Goal: Information Seeking & Learning: Learn about a topic

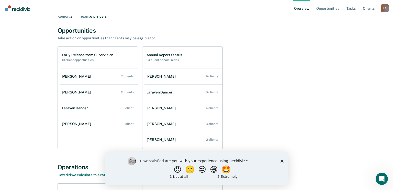
scroll to position [26, 0]
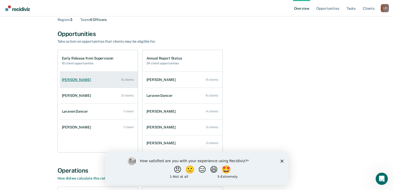
click at [83, 80] on div "[PERSON_NAME]" at bounding box center [77, 80] width 31 height 4
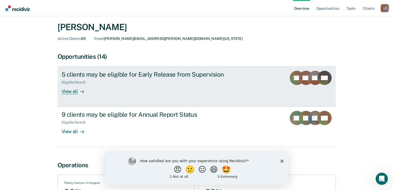
scroll to position [8, 0]
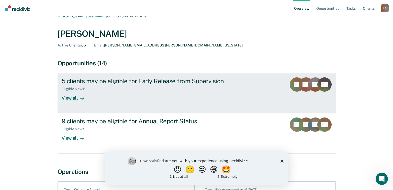
click at [82, 97] on icon at bounding box center [82, 98] width 4 height 4
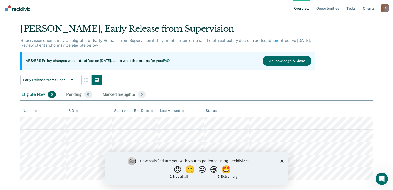
scroll to position [18, 0]
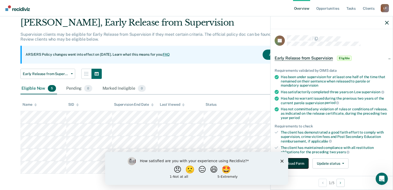
click at [296, 167] on button "Download Form" at bounding box center [292, 164] width 34 height 10
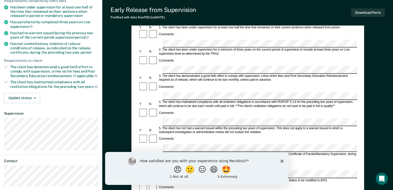
scroll to position [77, 0]
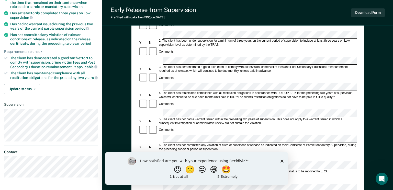
click at [283, 162] on div "How satisfied are you with your experience using Recidiviz? 😠 🙁 😑 😄 🤩 1 - Not a…" at bounding box center [196, 168] width 183 height 33
click at [281, 162] on icon "Close survey" at bounding box center [281, 161] width 3 height 3
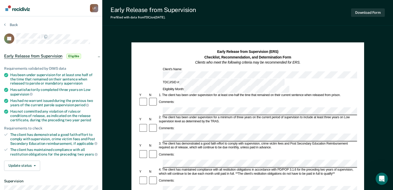
scroll to position [51, 0]
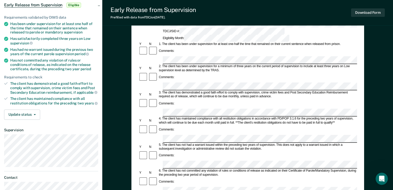
scroll to position [18, 0]
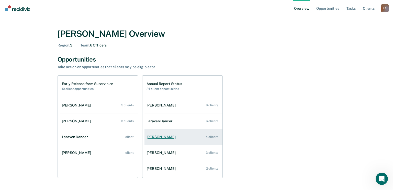
click at [162, 135] on div "[PERSON_NAME]" at bounding box center [161, 137] width 31 height 4
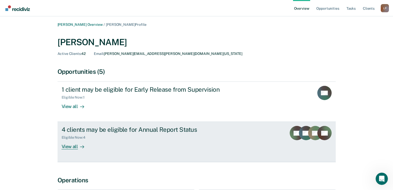
click at [77, 148] on div "View all" at bounding box center [76, 145] width 29 height 10
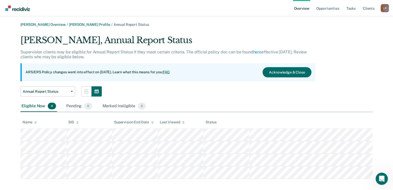
scroll to position [5, 0]
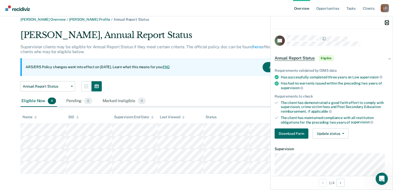
click at [386, 21] on icon "button" at bounding box center [387, 23] width 4 height 4
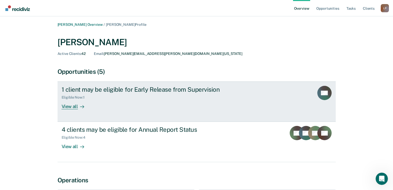
click at [75, 104] on div "View all" at bounding box center [76, 105] width 29 height 10
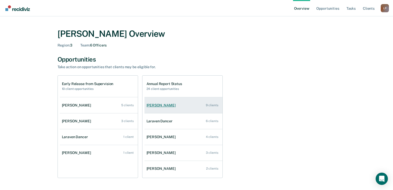
click at [163, 106] on div "[PERSON_NAME]" at bounding box center [161, 105] width 31 height 4
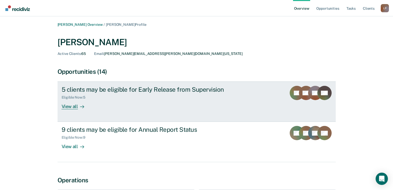
click at [75, 109] on div "View all" at bounding box center [76, 105] width 29 height 10
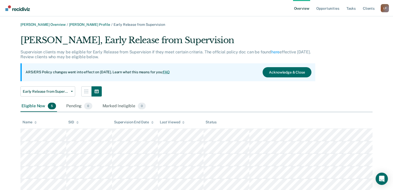
scroll to position [18, 0]
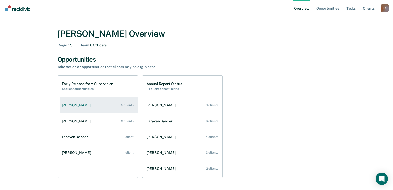
click at [84, 104] on div "[PERSON_NAME]" at bounding box center [77, 105] width 31 height 4
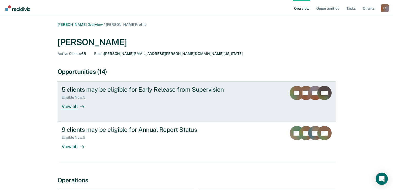
click at [70, 104] on div "View all" at bounding box center [76, 105] width 29 height 10
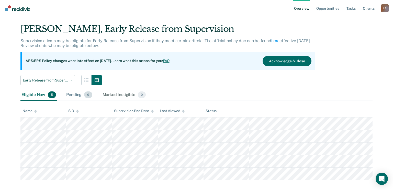
scroll to position [18, 0]
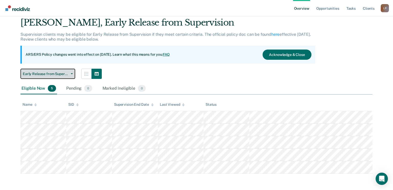
click at [71, 74] on span "button" at bounding box center [71, 73] width 4 height 1
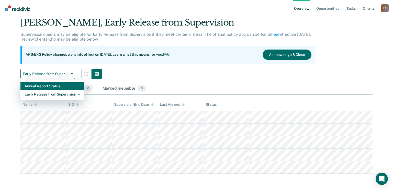
click at [64, 86] on div "Annual Report Status" at bounding box center [53, 86] width 56 height 8
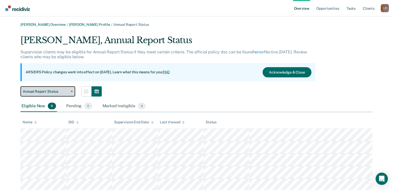
scroll to position [18, 0]
